Goal: Use online tool/utility: Use online tool/utility

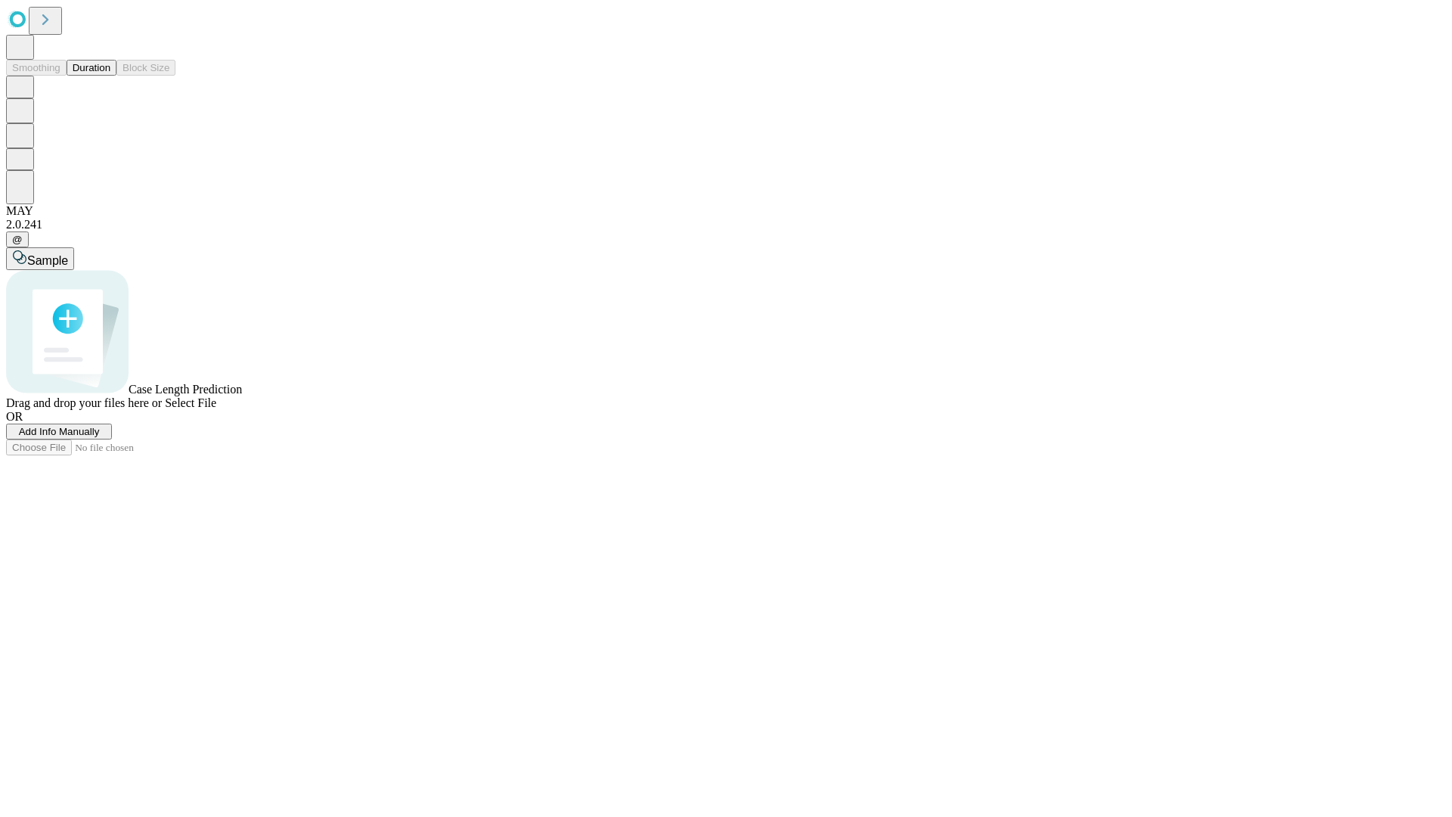
click at [110, 76] on button "Duration" at bounding box center [92, 68] width 50 height 16
click at [100, 437] on span "Add Info Manually" at bounding box center [59, 431] width 81 height 11
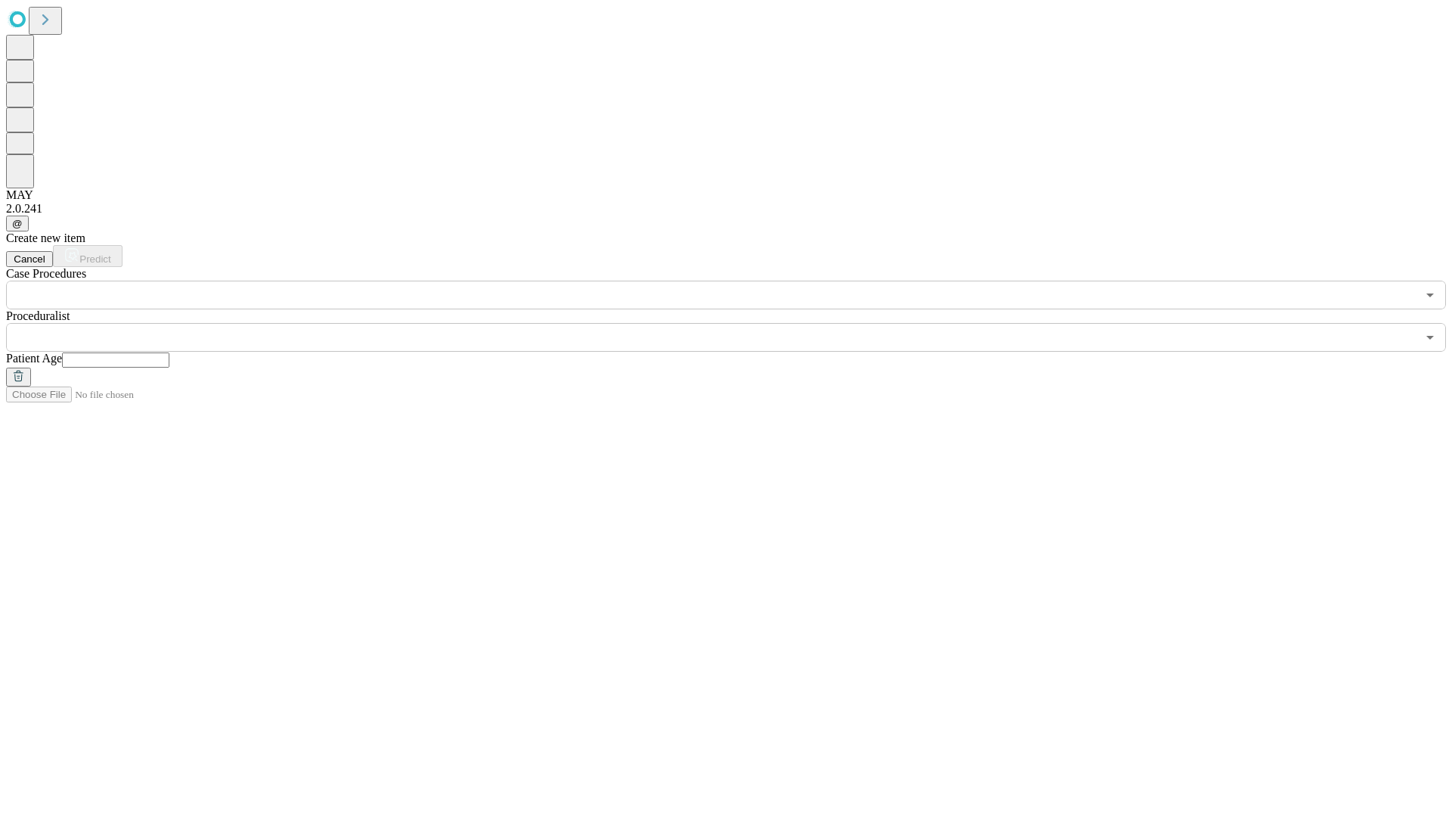
click at [169, 353] on input "text" at bounding box center [115, 360] width 107 height 15
type input "**"
click at [737, 323] on input "text" at bounding box center [711, 337] width 1411 height 29
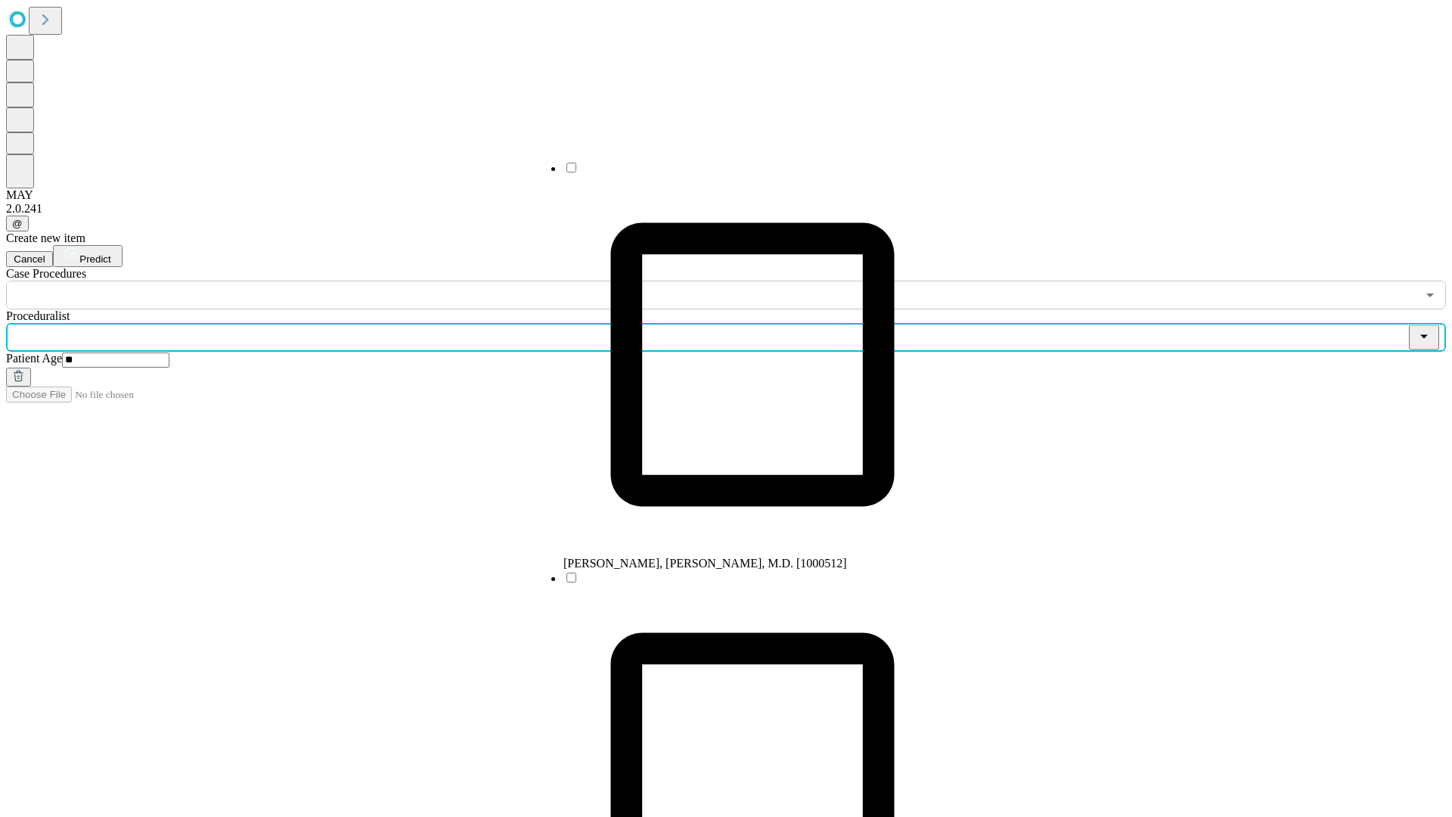
click at [738, 173] on li "[PERSON_NAME], [PERSON_NAME], M.D. [1000512]" at bounding box center [753, 365] width 378 height 410
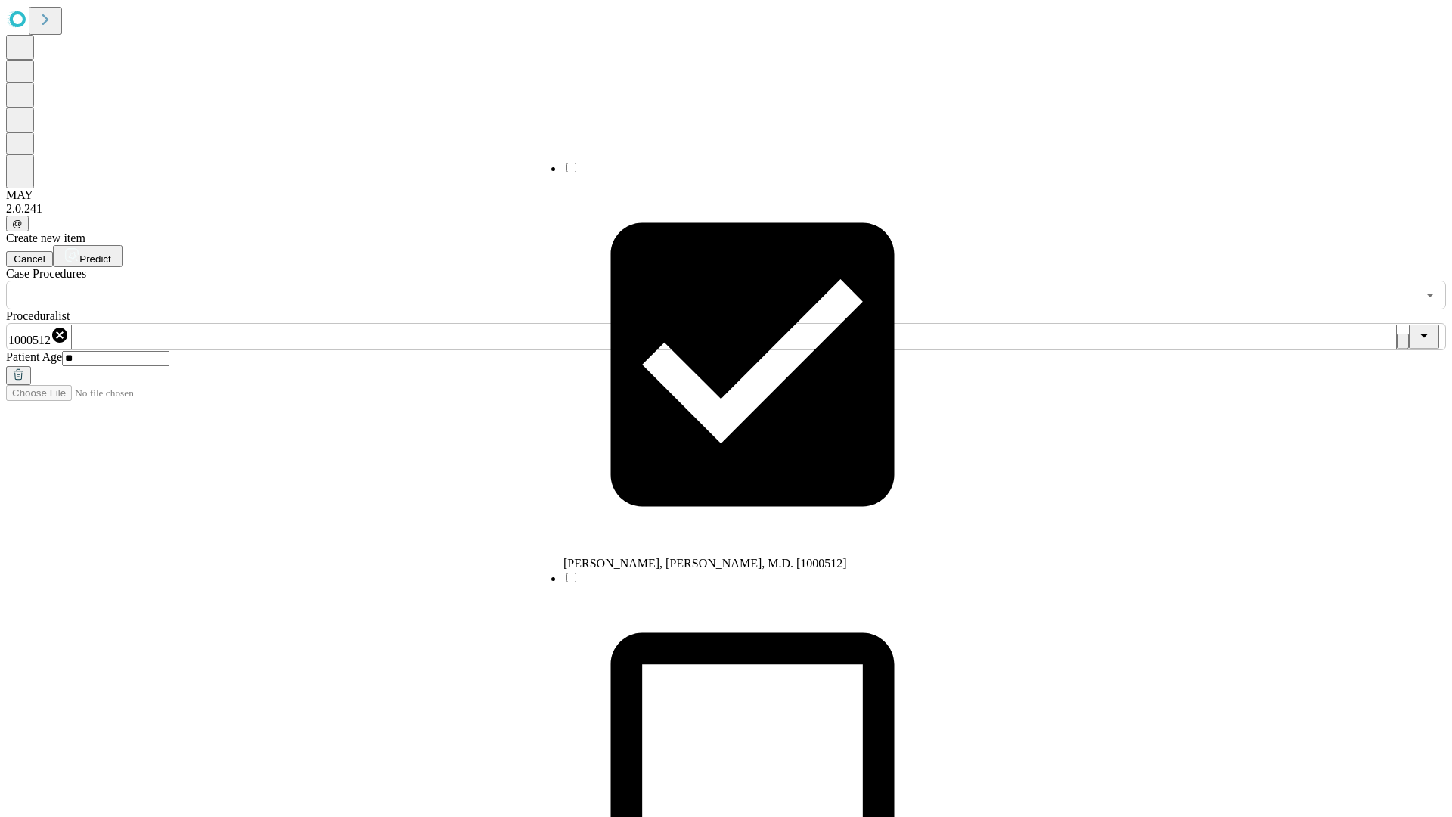
click at [318, 281] on input "text" at bounding box center [711, 295] width 1411 height 29
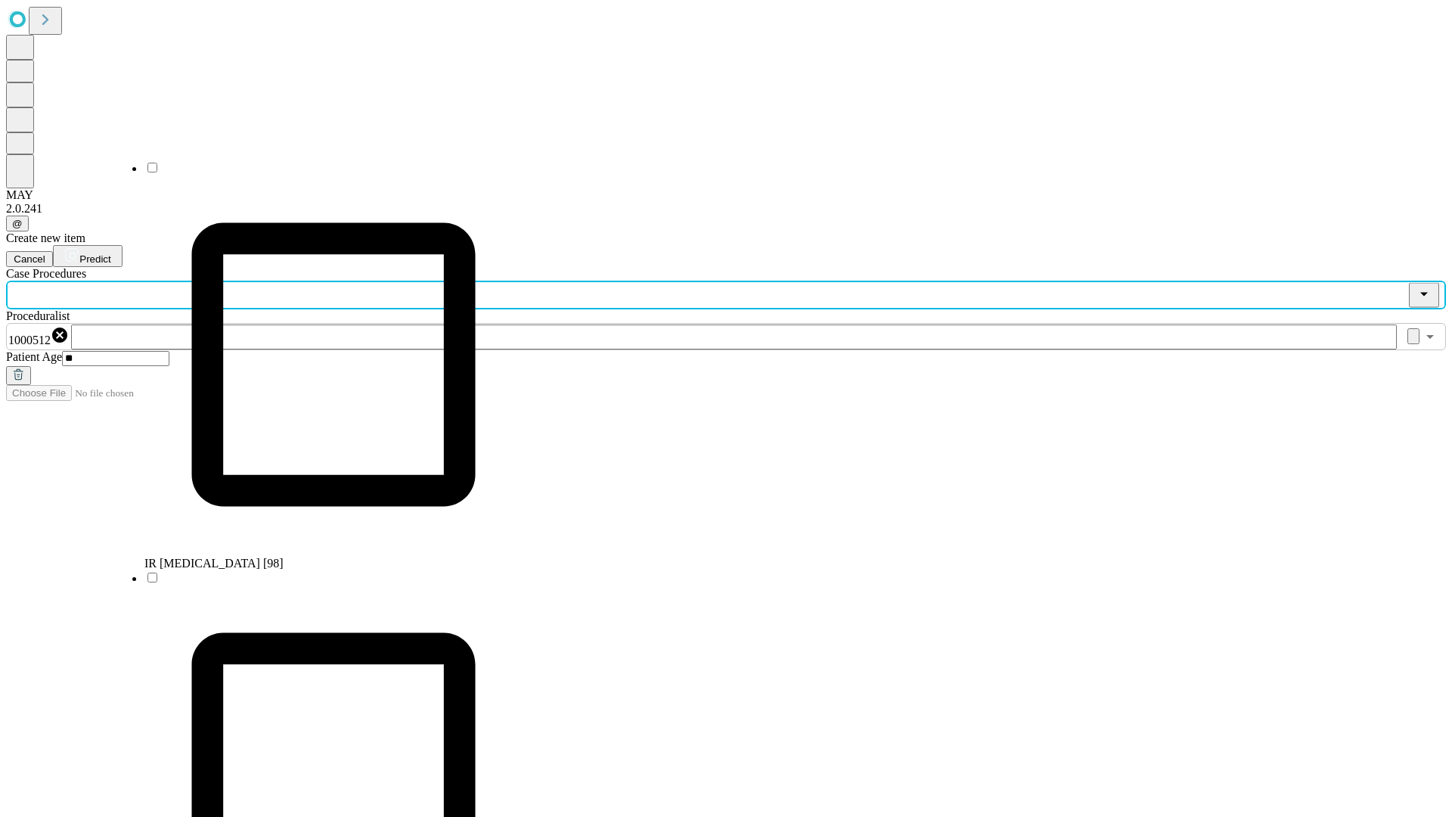
click at [318, 173] on li "IR [MEDICAL_DATA] [98]" at bounding box center [333, 365] width 378 height 410
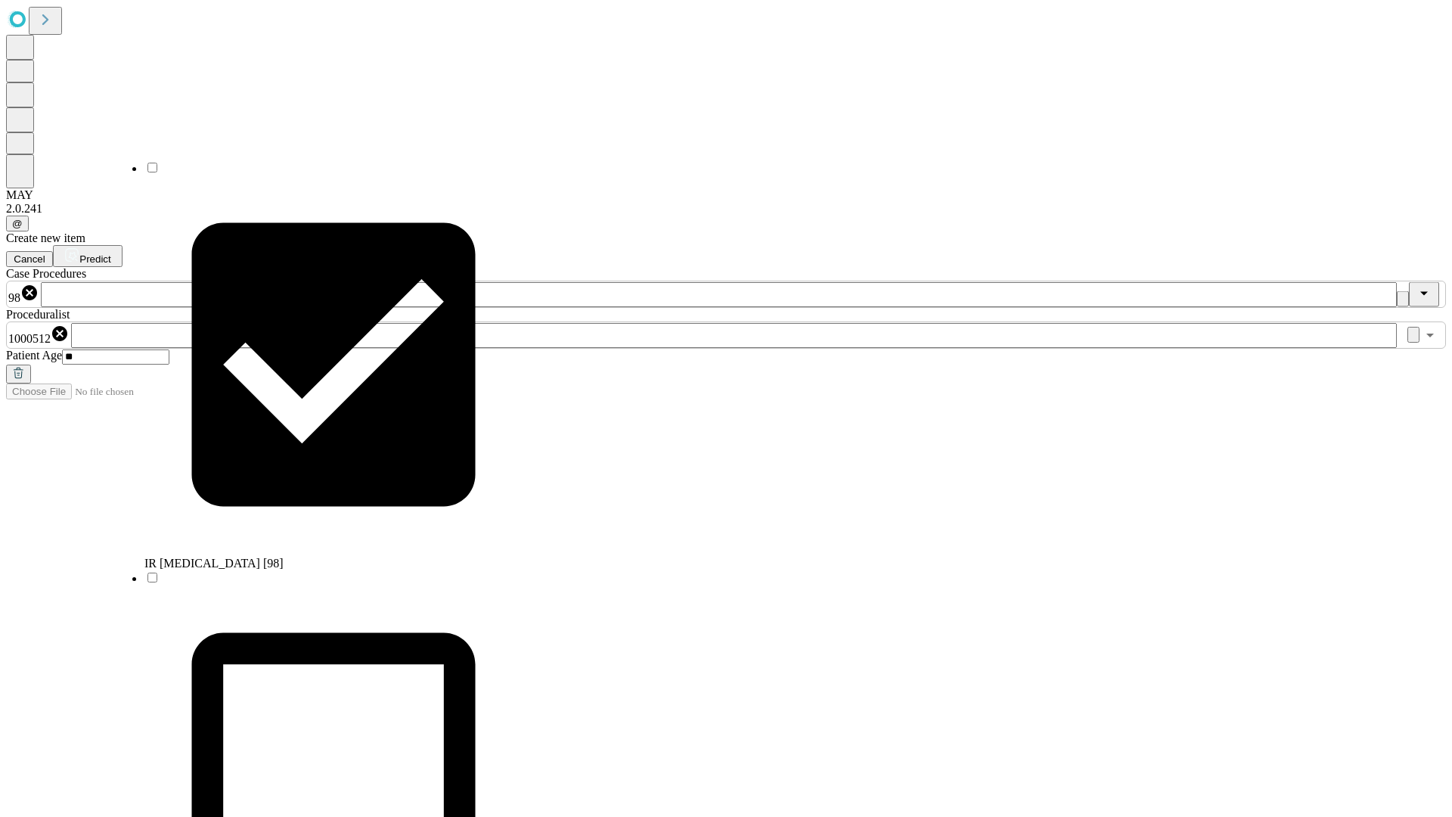
click at [110, 253] on span "Predict" at bounding box center [94, 258] width 31 height 11
